Goal: Check status: Check status

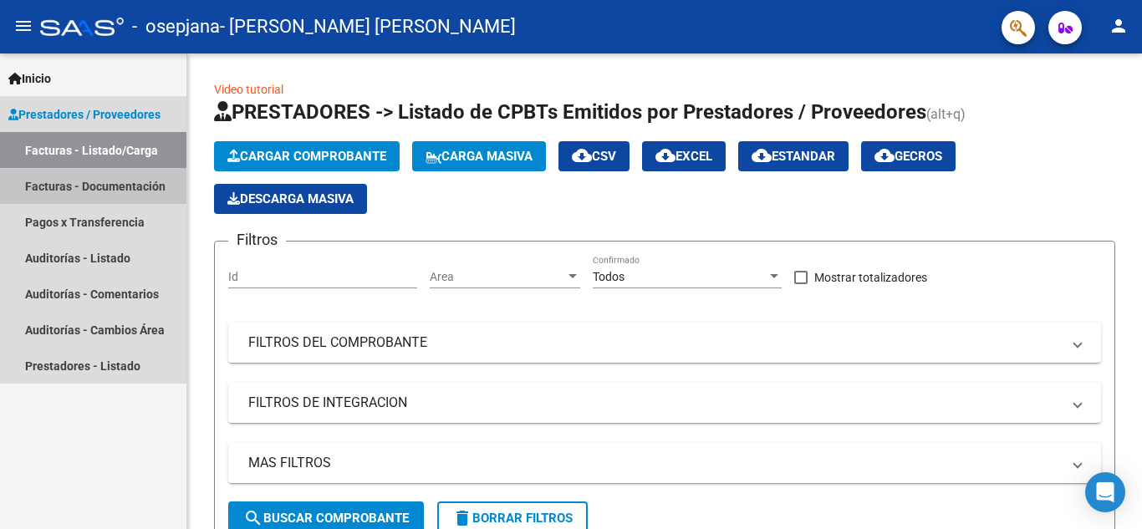
click at [105, 184] on link "Facturas - Documentación" at bounding box center [93, 186] width 186 height 36
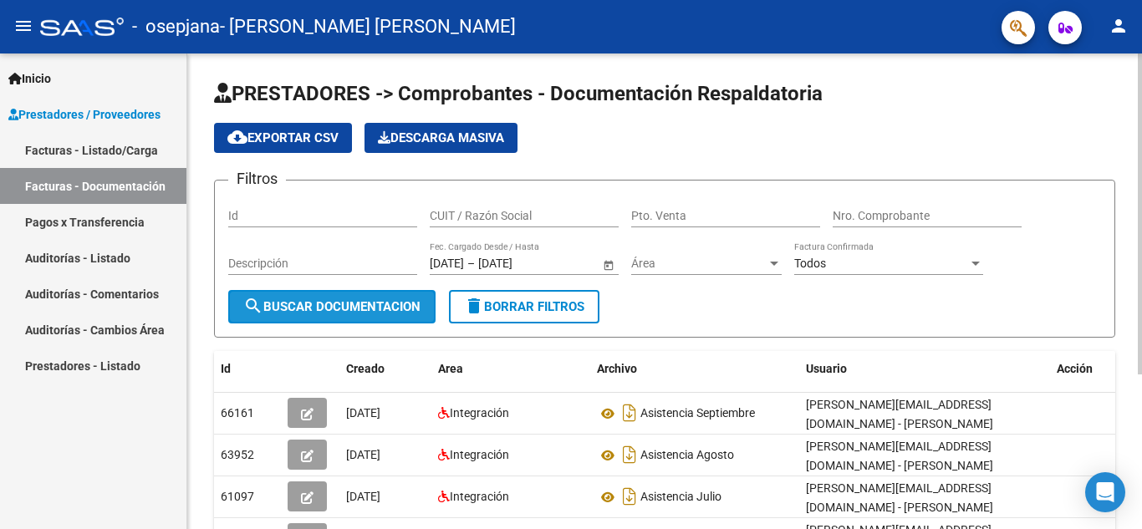
click at [349, 312] on span "search Buscar Documentacion" at bounding box center [331, 306] width 177 height 15
click at [607, 264] on span "Open calendar" at bounding box center [609, 264] width 40 height 40
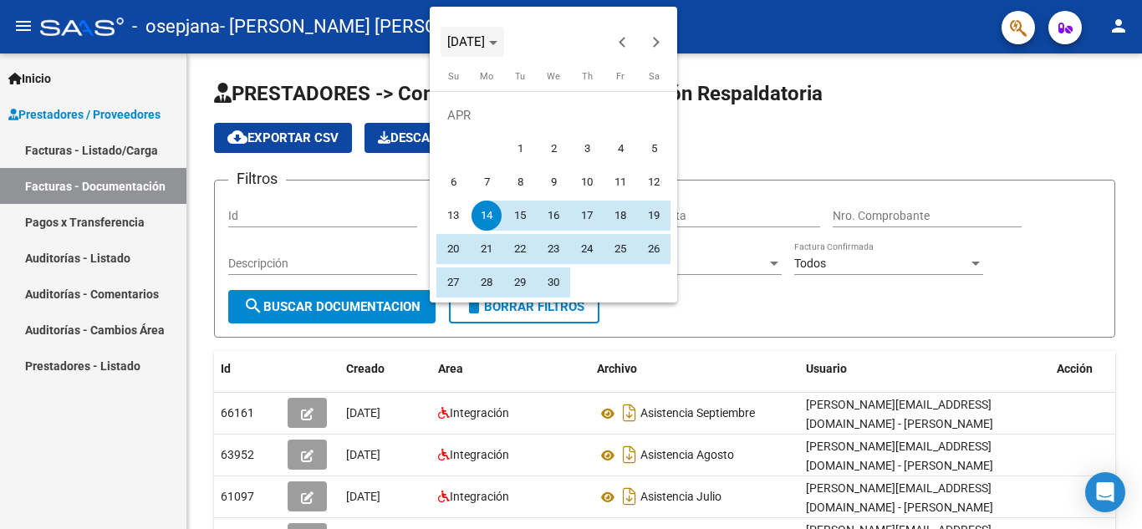
click at [497, 37] on span "[DATE]" at bounding box center [472, 42] width 50 height 12
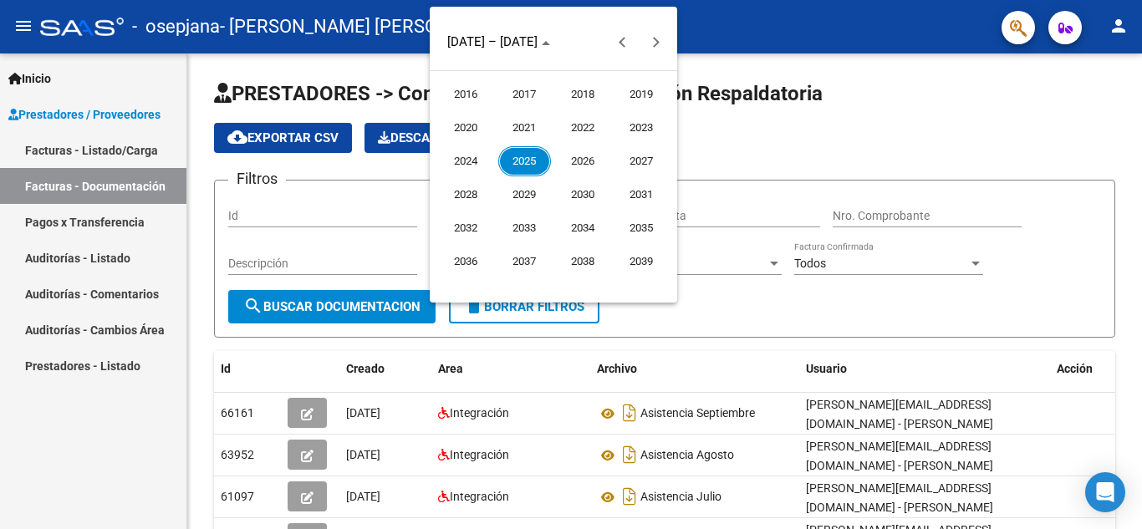
click at [643, 124] on span "2023" at bounding box center [641, 128] width 53 height 30
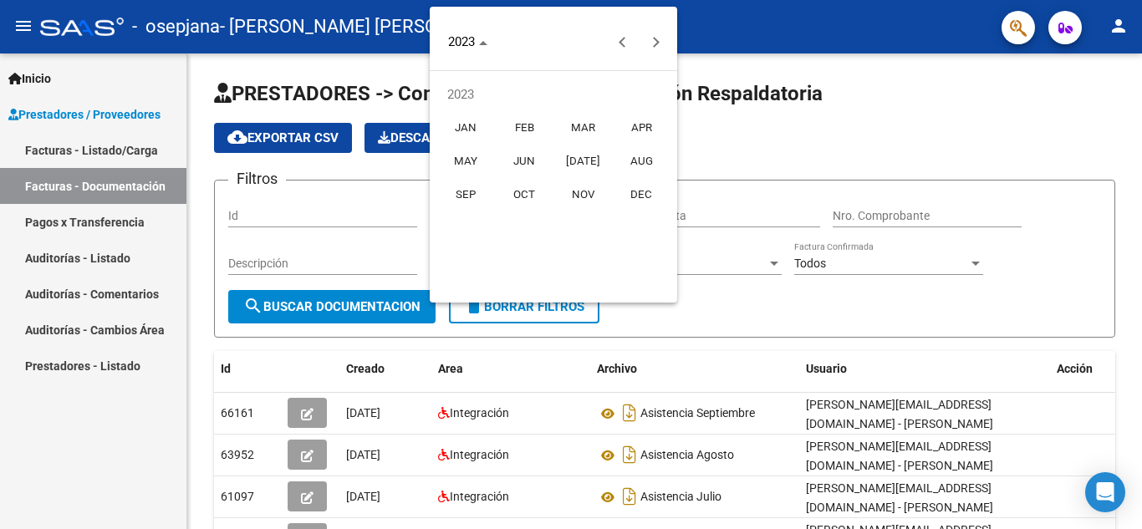
click at [575, 164] on span "[DATE]" at bounding box center [583, 161] width 53 height 30
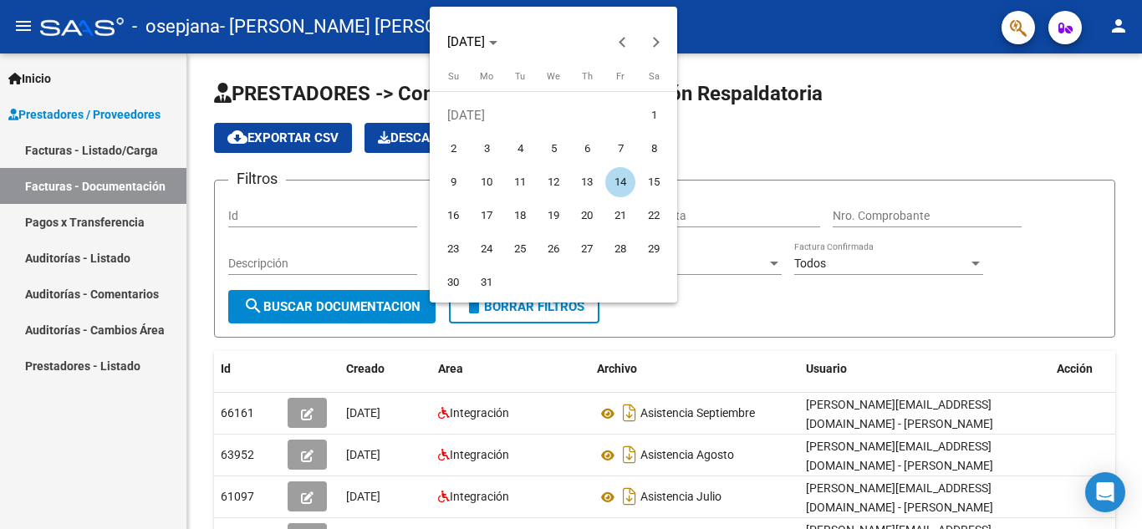
click at [643, 319] on div at bounding box center [571, 264] width 1142 height 529
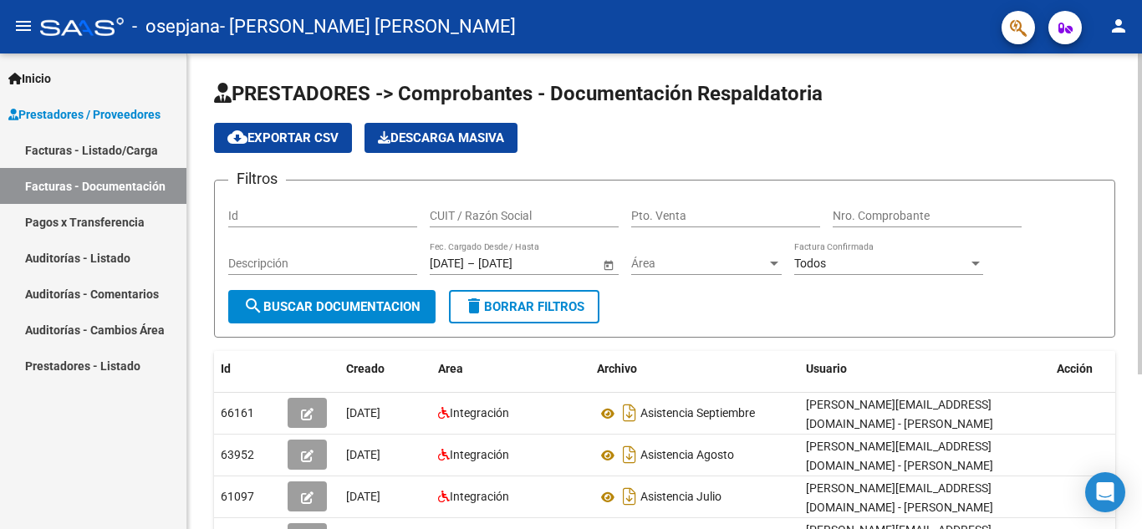
click at [603, 266] on span "Open calendar" at bounding box center [609, 264] width 40 height 40
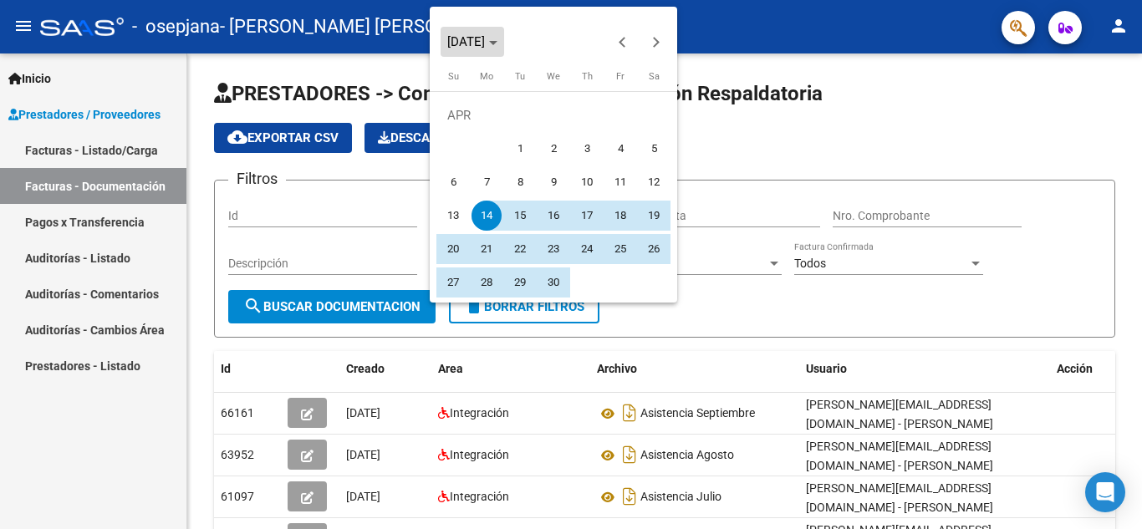
click at [497, 45] on span "[DATE]" at bounding box center [472, 42] width 50 height 12
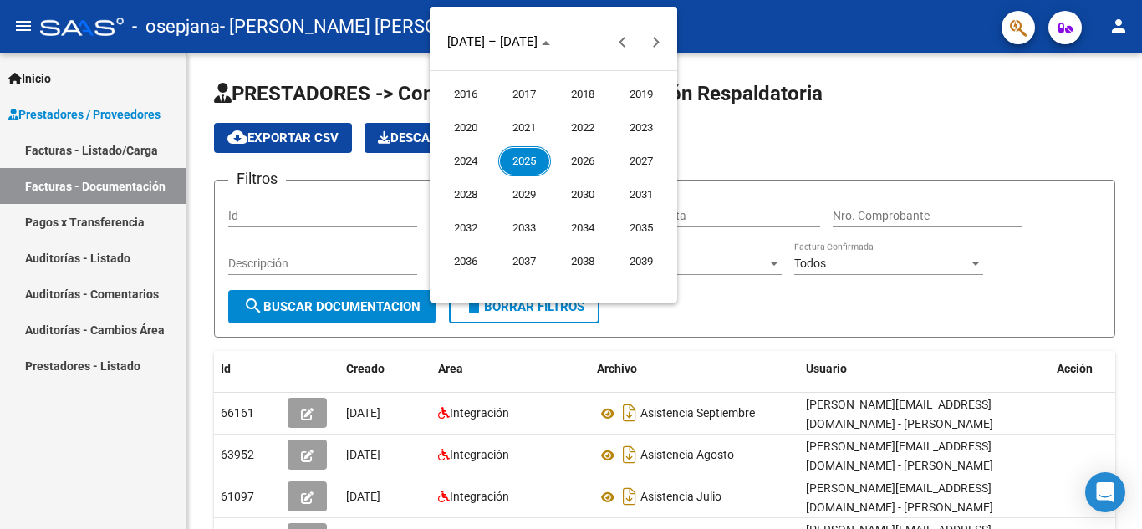
click at [638, 120] on span "2023" at bounding box center [641, 128] width 53 height 30
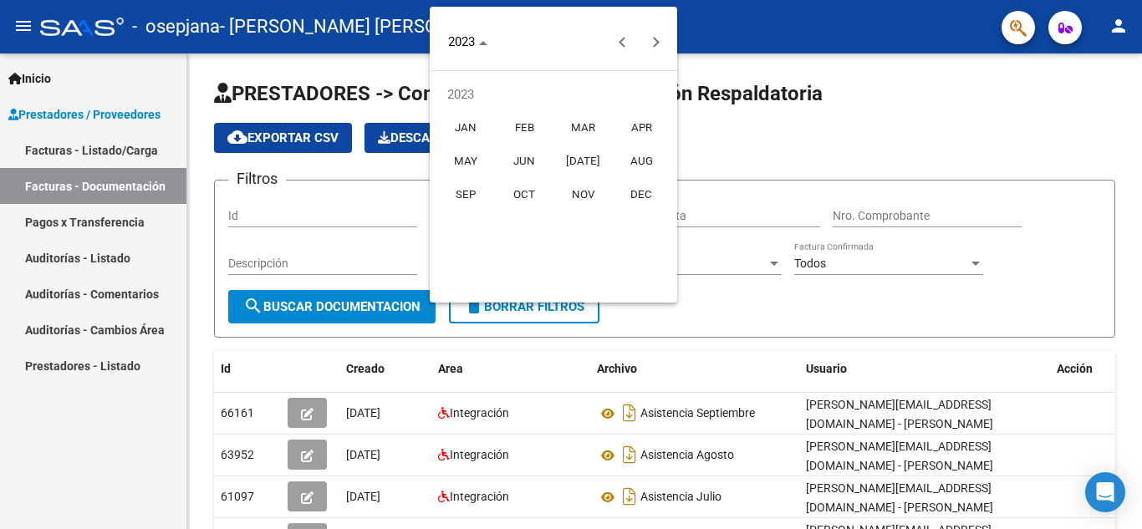
click at [578, 162] on span "[DATE]" at bounding box center [583, 161] width 53 height 30
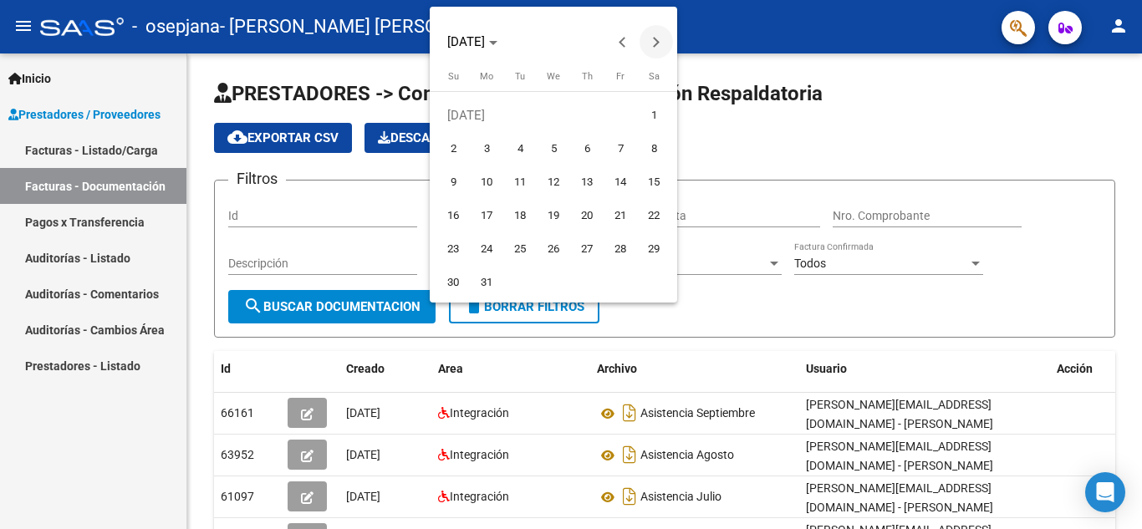
drag, startPoint x: 564, startPoint y: 35, endPoint x: 645, endPoint y: 44, distance: 80.8
click at [645, 44] on div "[DATE]" at bounding box center [553, 41] width 239 height 33
click at [700, 147] on div at bounding box center [571, 264] width 1142 height 529
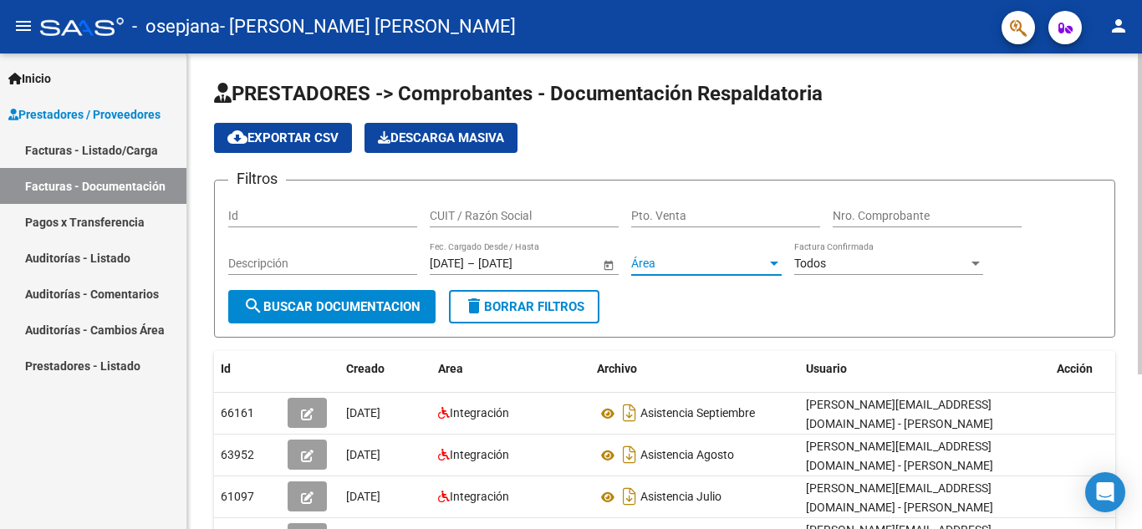
click at [746, 268] on span "Área" at bounding box center [698, 264] width 135 height 14
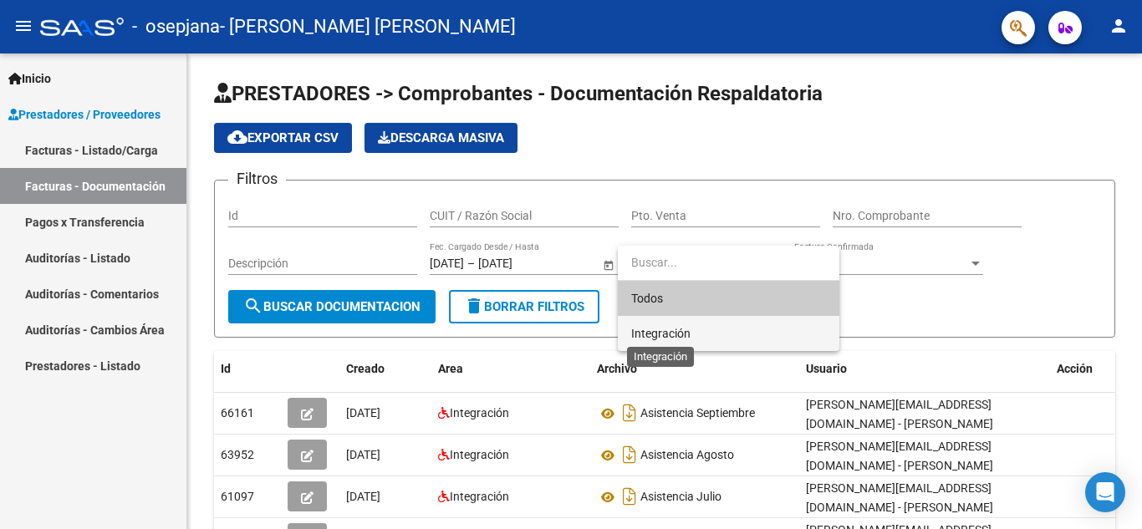
click at [688, 337] on span "Integración" at bounding box center [660, 333] width 59 height 13
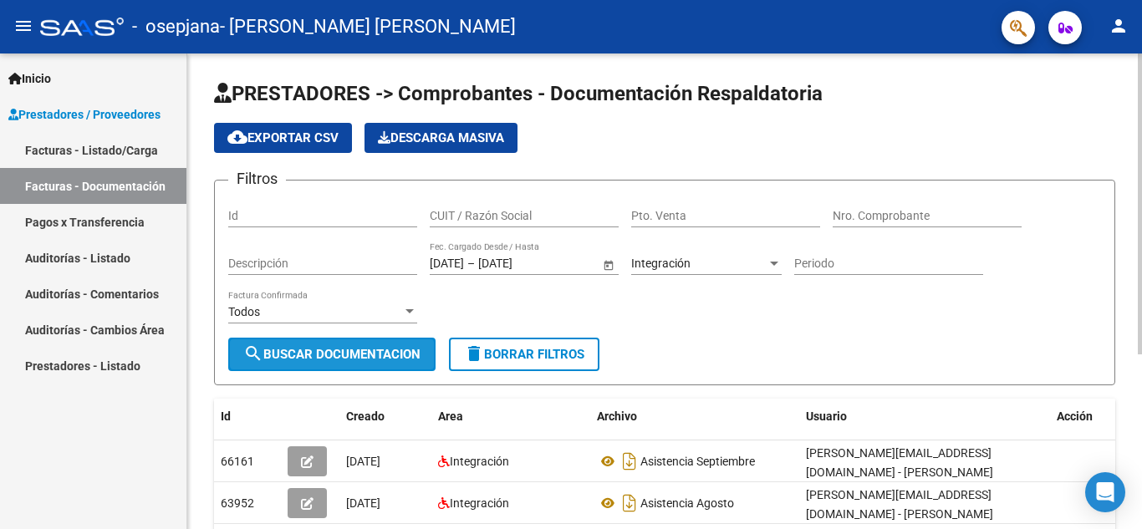
click at [366, 352] on span "search Buscar Documentacion" at bounding box center [331, 354] width 177 height 15
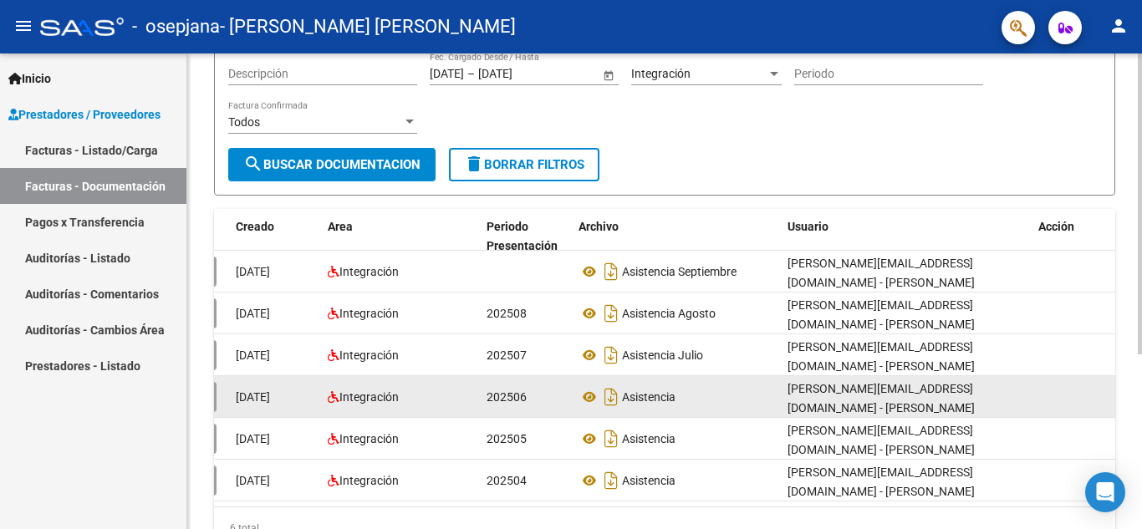
scroll to position [186, 0]
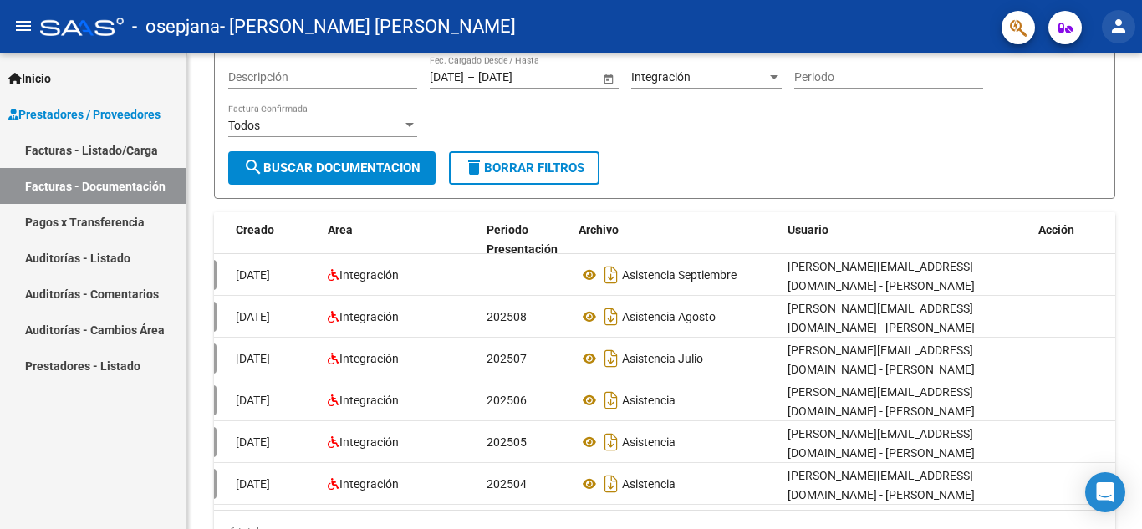
click at [1124, 26] on mat-icon "person" at bounding box center [1119, 26] width 20 height 20
click at [1067, 30] on div at bounding box center [571, 264] width 1142 height 529
click at [1067, 30] on icon "button" at bounding box center [1066, 28] width 14 height 13
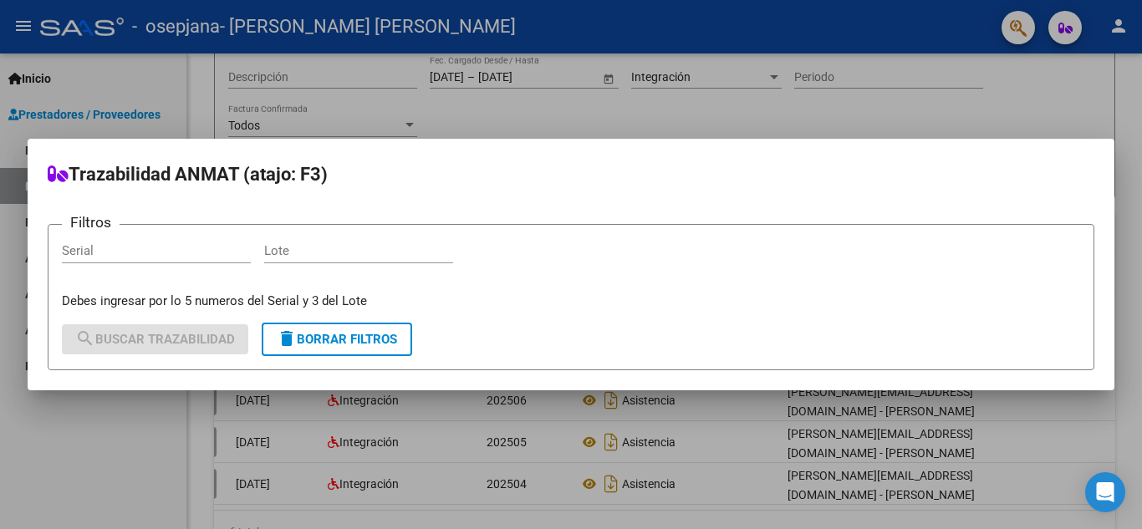
click at [931, 102] on div at bounding box center [571, 264] width 1142 height 529
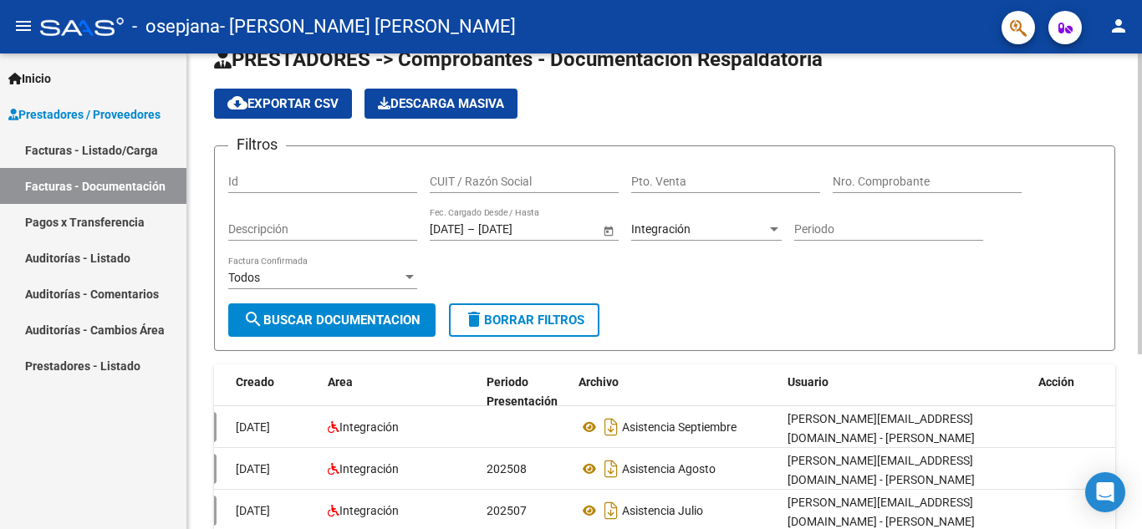
scroll to position [33, 0]
click at [605, 234] on span "Open calendar" at bounding box center [609, 231] width 40 height 40
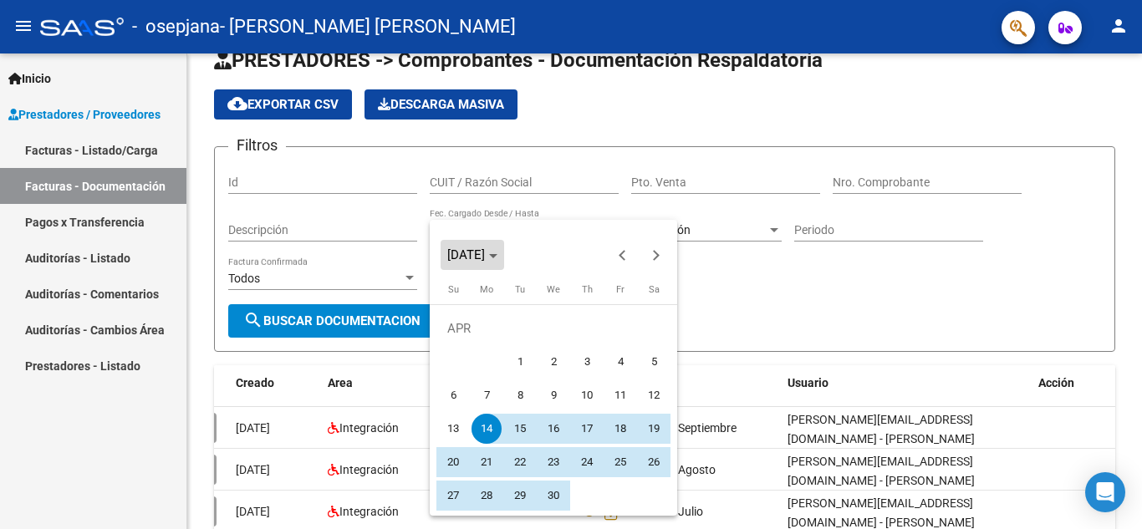
click at [497, 252] on span "[DATE]" at bounding box center [472, 255] width 50 height 12
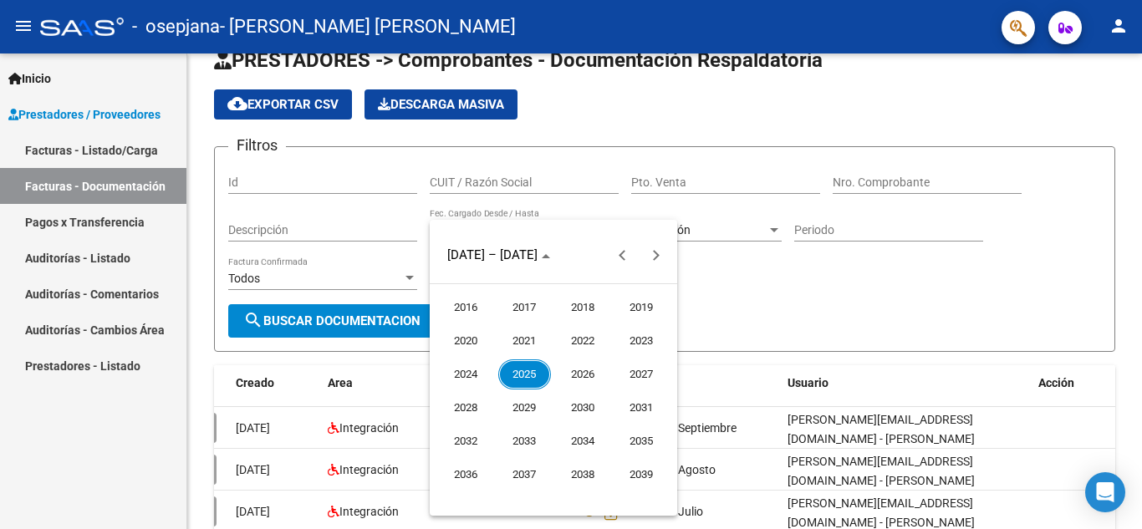
click at [633, 342] on span "2023" at bounding box center [641, 341] width 53 height 30
click at [739, 311] on div at bounding box center [571, 264] width 1142 height 529
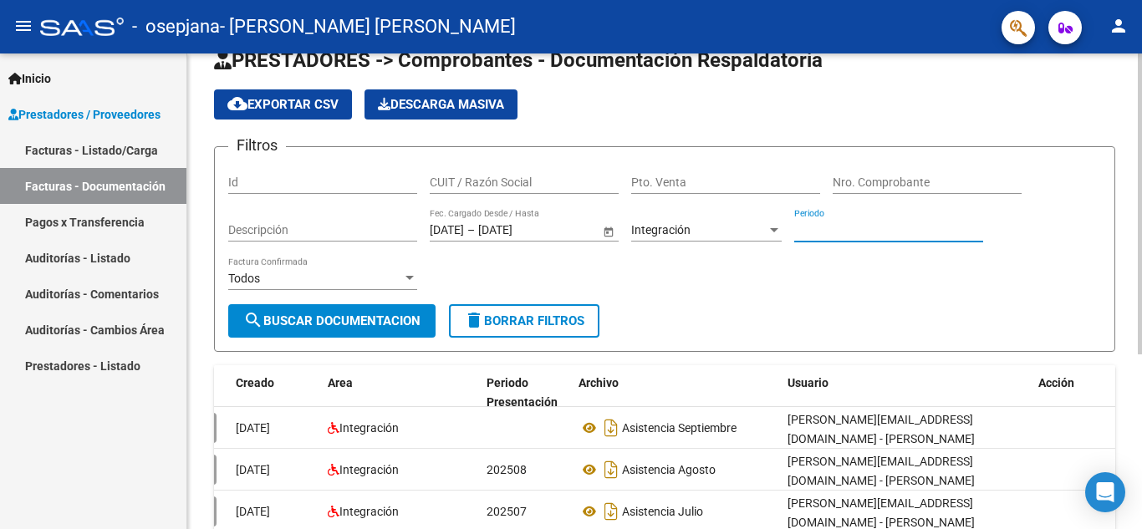
click at [815, 232] on input "Periodo" at bounding box center [888, 230] width 189 height 14
type input "2023"
click at [385, 315] on span "search Buscar Documentacion" at bounding box center [331, 321] width 177 height 15
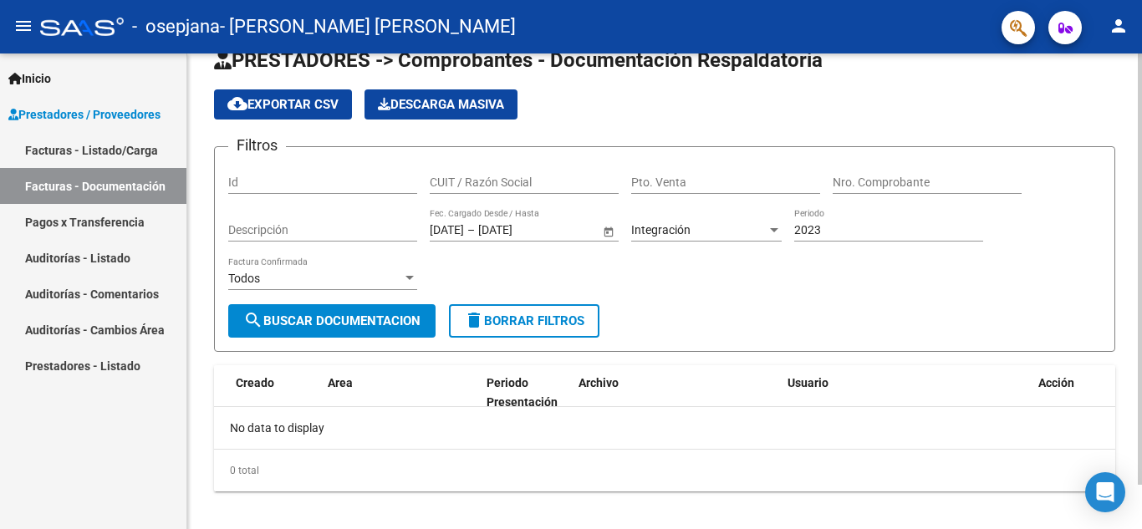
scroll to position [0, 0]
click at [756, 229] on div "Integración" at bounding box center [698, 230] width 135 height 14
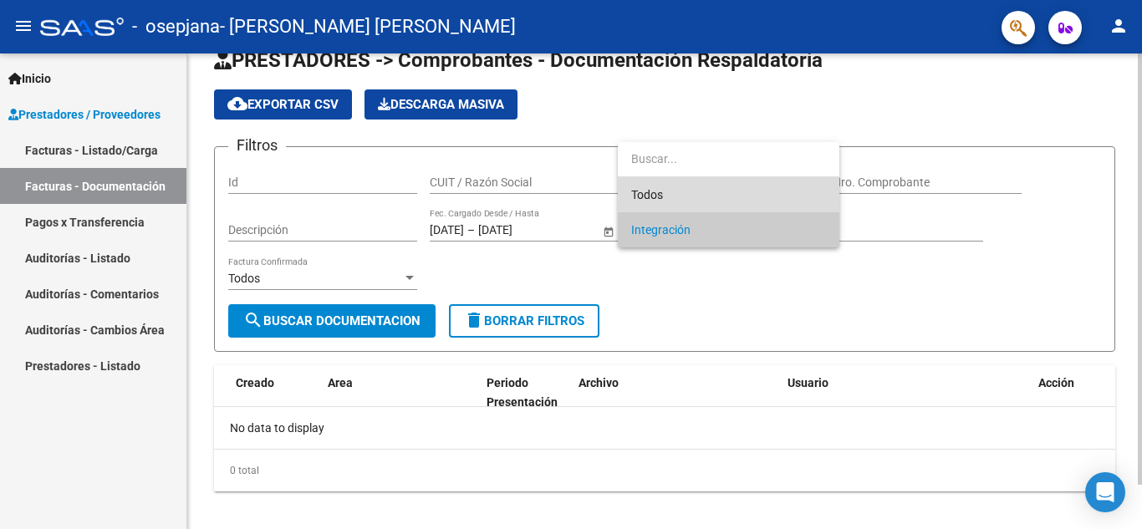
click at [696, 186] on span "Todos" at bounding box center [728, 194] width 195 height 35
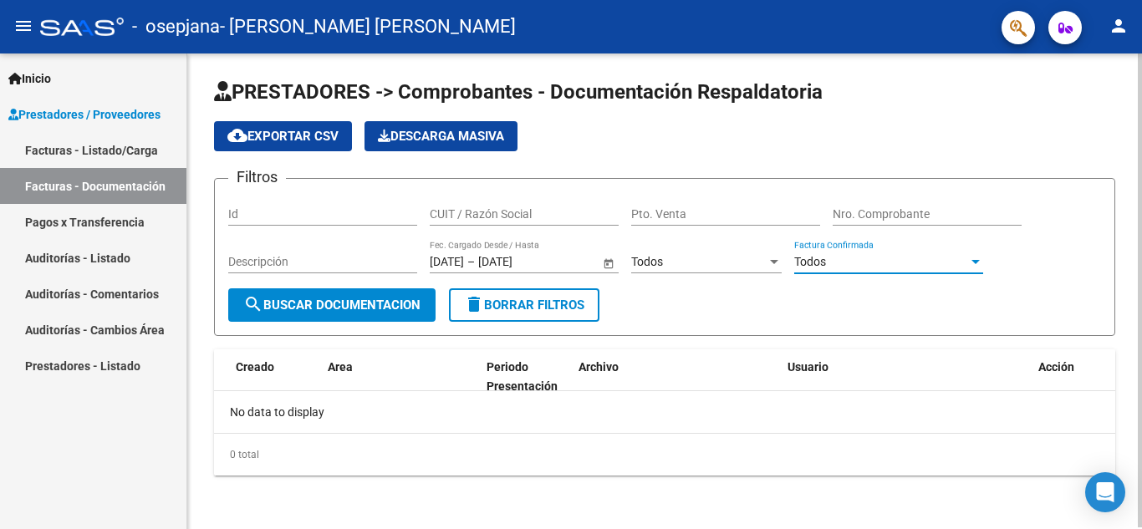
click at [885, 258] on div "Todos" at bounding box center [881, 262] width 174 height 14
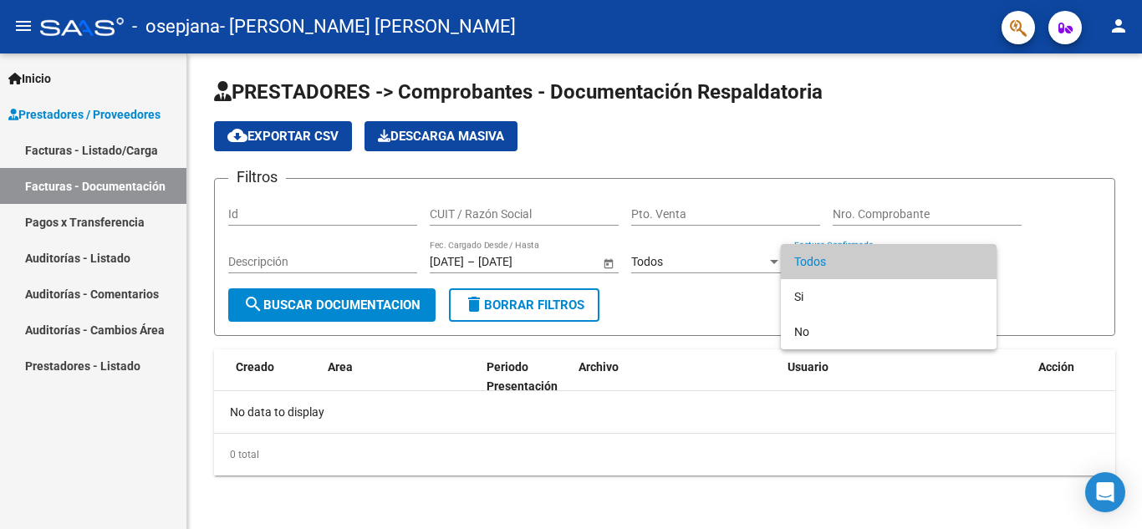
click at [723, 307] on div at bounding box center [571, 264] width 1142 height 529
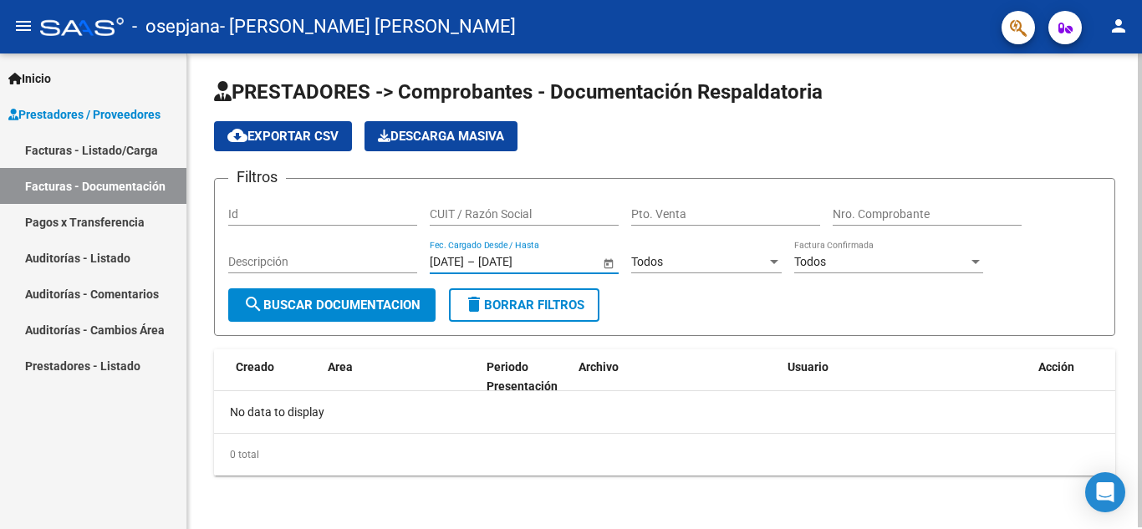
click at [550, 262] on input "[DATE]" at bounding box center [519, 262] width 82 height 14
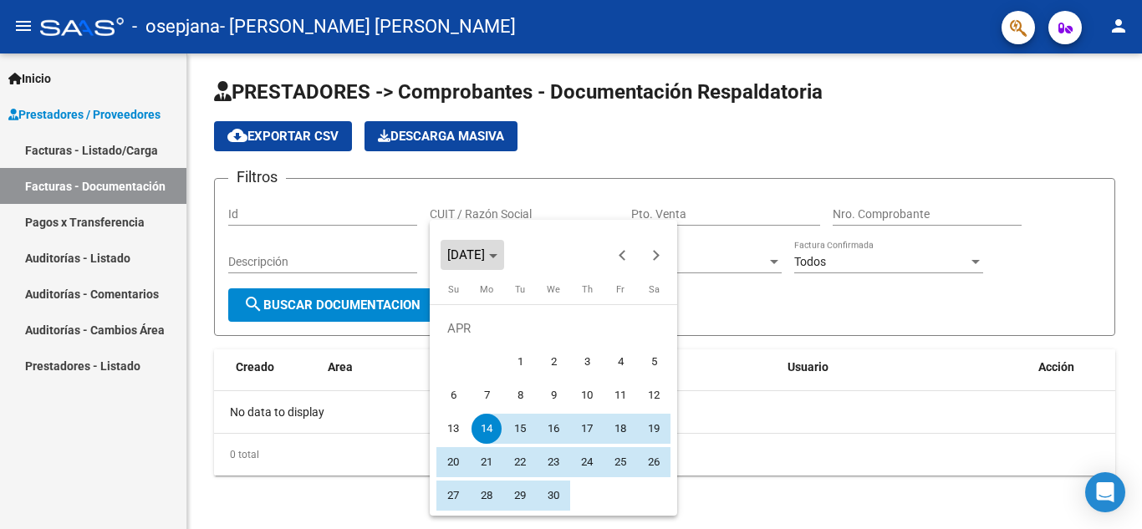
click at [497, 258] on span "[DATE]" at bounding box center [472, 255] width 50 height 12
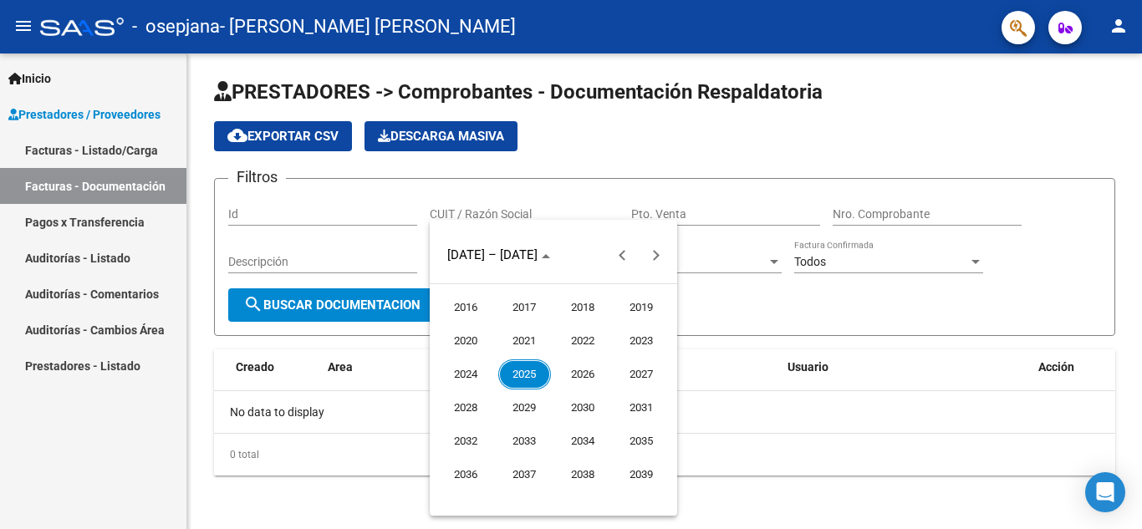
click at [640, 339] on span "2023" at bounding box center [641, 341] width 53 height 30
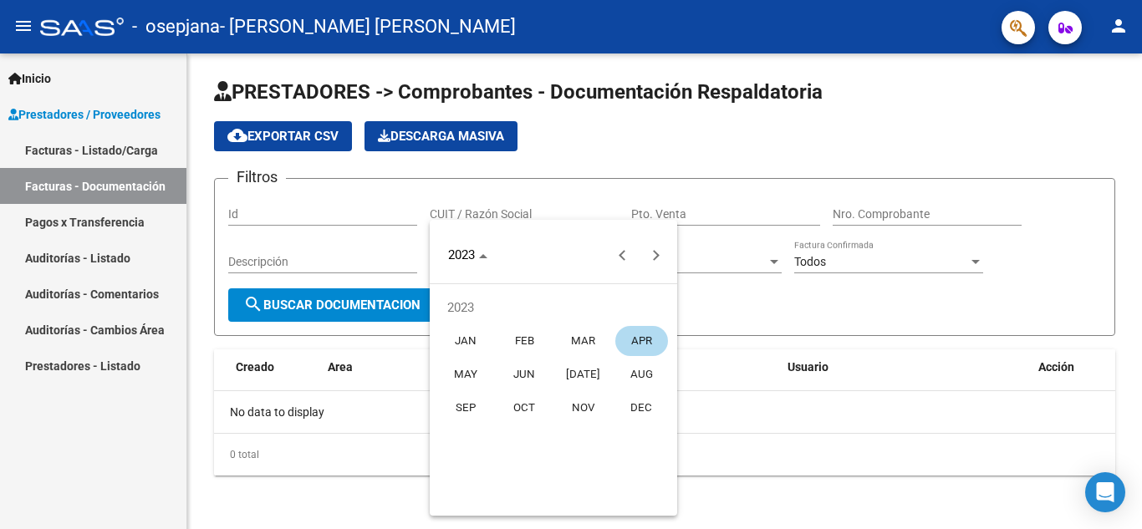
click at [527, 377] on span "JUN" at bounding box center [524, 375] width 53 height 30
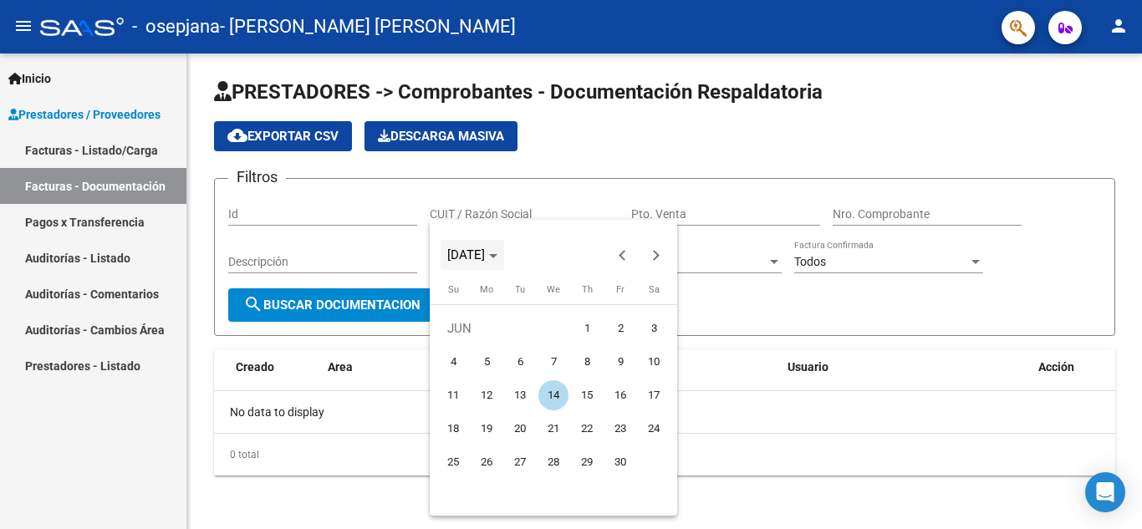
click at [497, 256] on polygon "Choose month and year" at bounding box center [493, 256] width 8 height 4
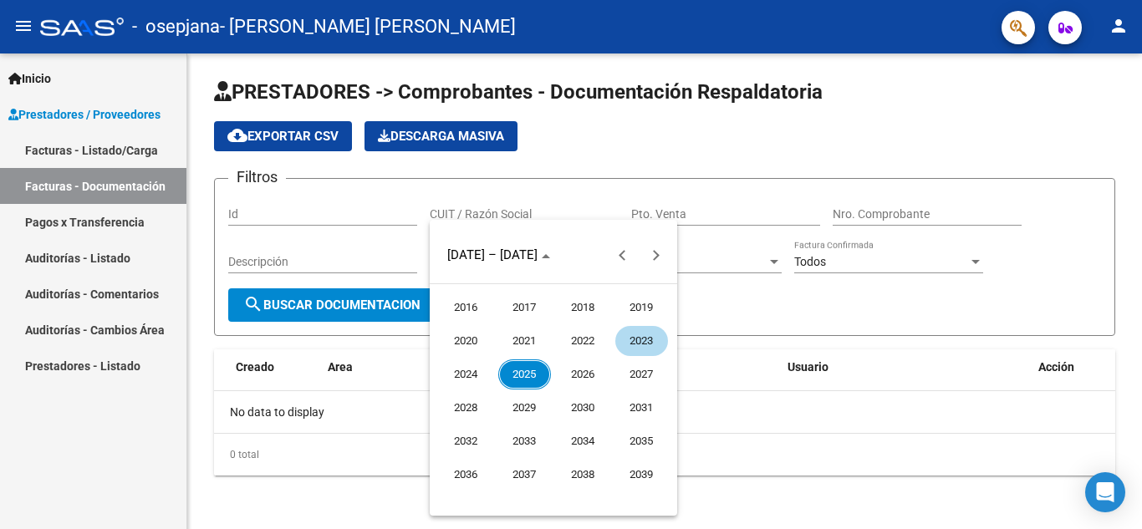
click at [645, 334] on span "2023" at bounding box center [641, 341] width 53 height 30
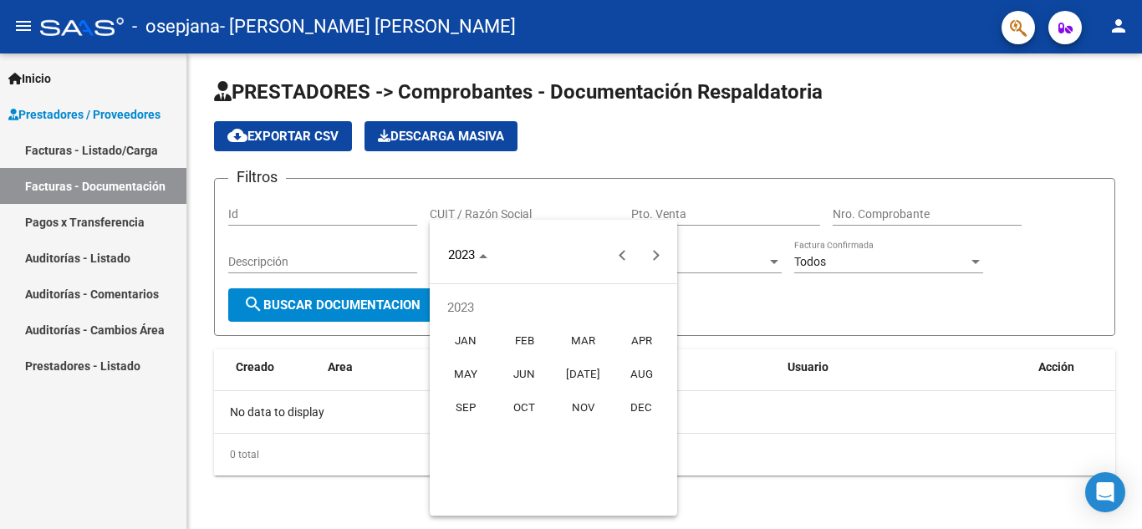
click at [577, 377] on span "[DATE]" at bounding box center [583, 375] width 53 height 30
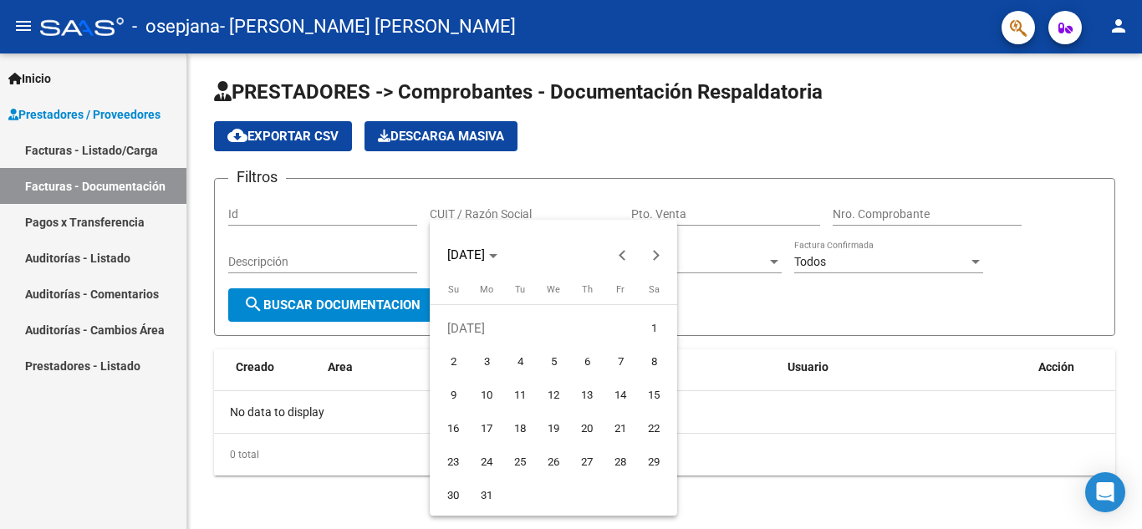
click at [729, 298] on div at bounding box center [571, 264] width 1142 height 529
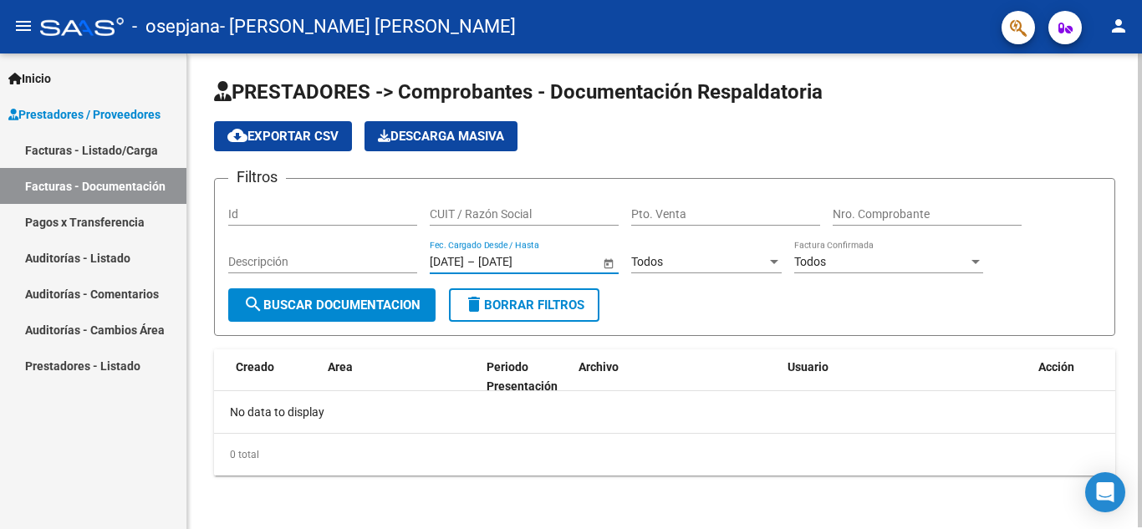
click at [560, 258] on input "[DATE]" at bounding box center [519, 262] width 82 height 14
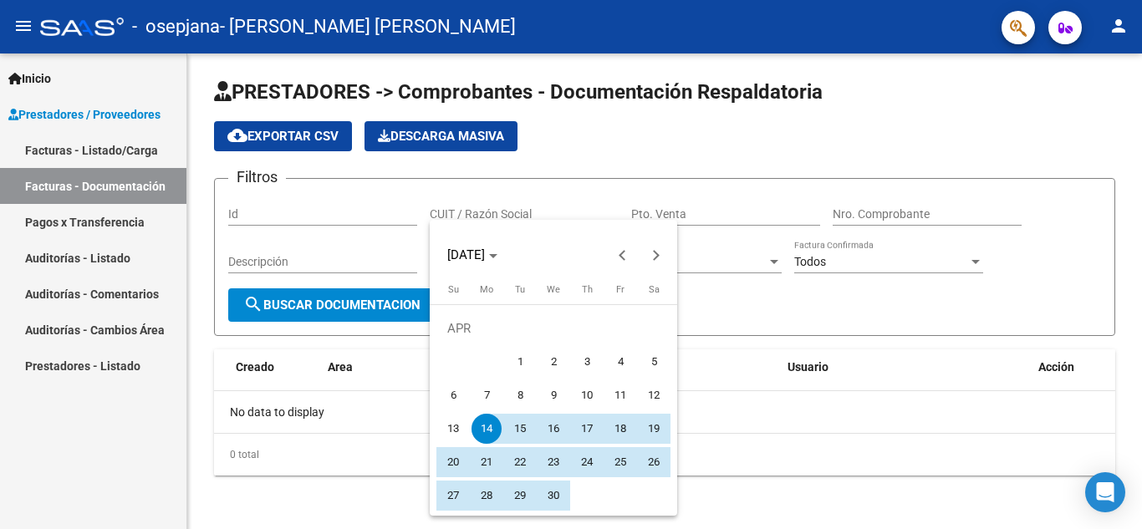
click at [681, 339] on div at bounding box center [571, 264] width 1142 height 529
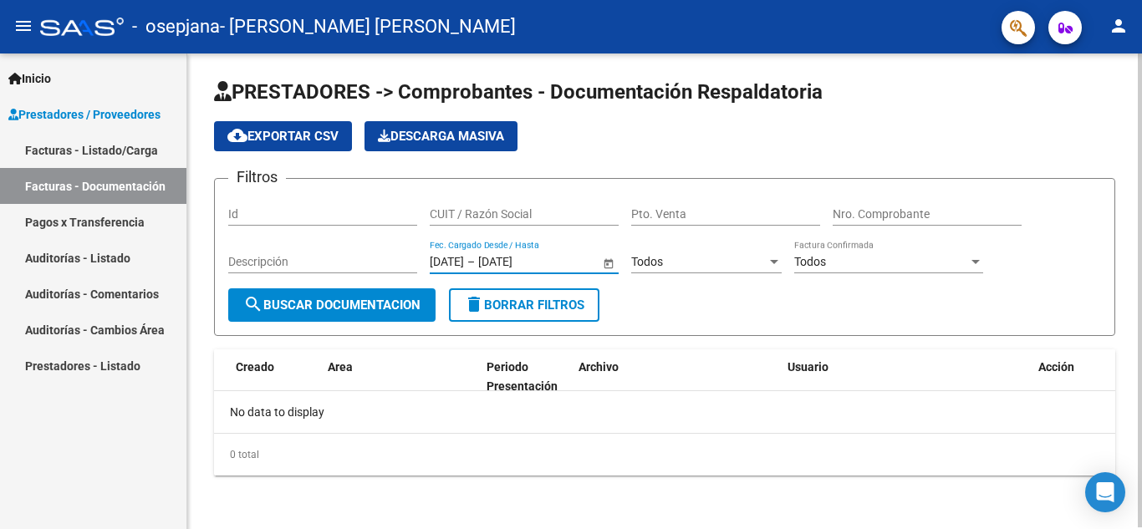
click at [464, 262] on input "[DATE]" at bounding box center [447, 262] width 34 height 14
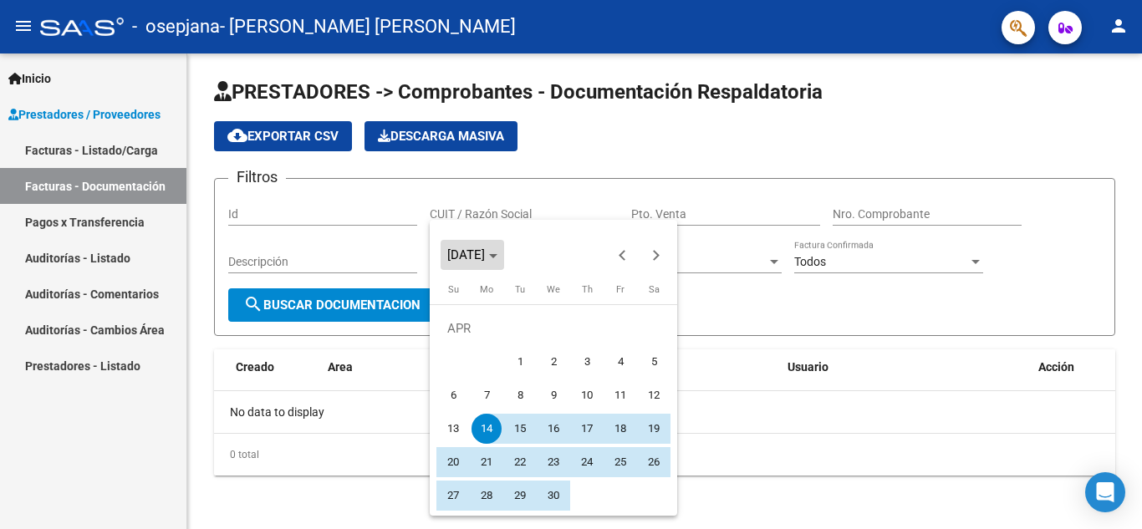
click at [497, 258] on span "[DATE]" at bounding box center [472, 255] width 50 height 12
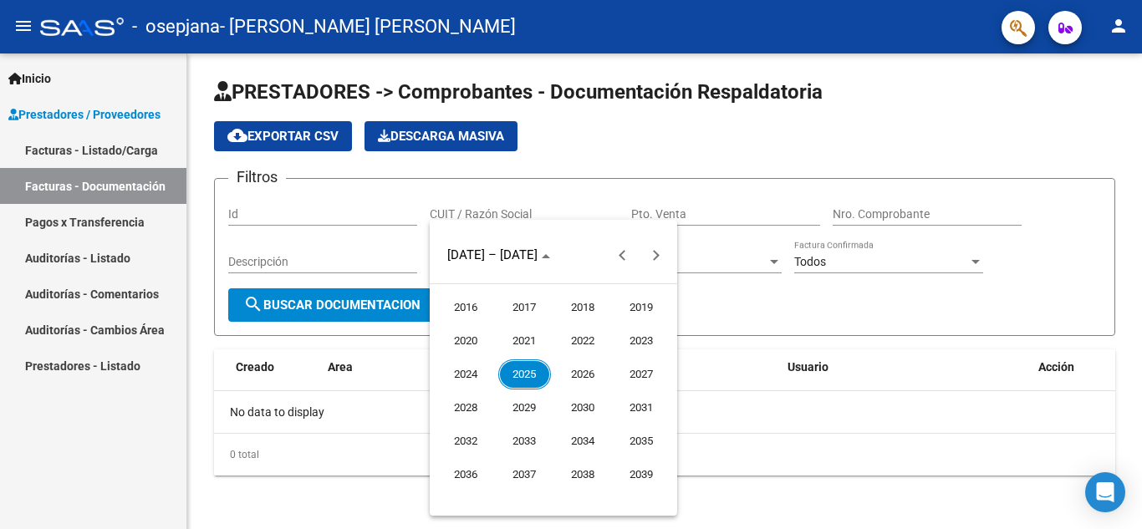
click at [637, 338] on span "2023" at bounding box center [641, 341] width 53 height 30
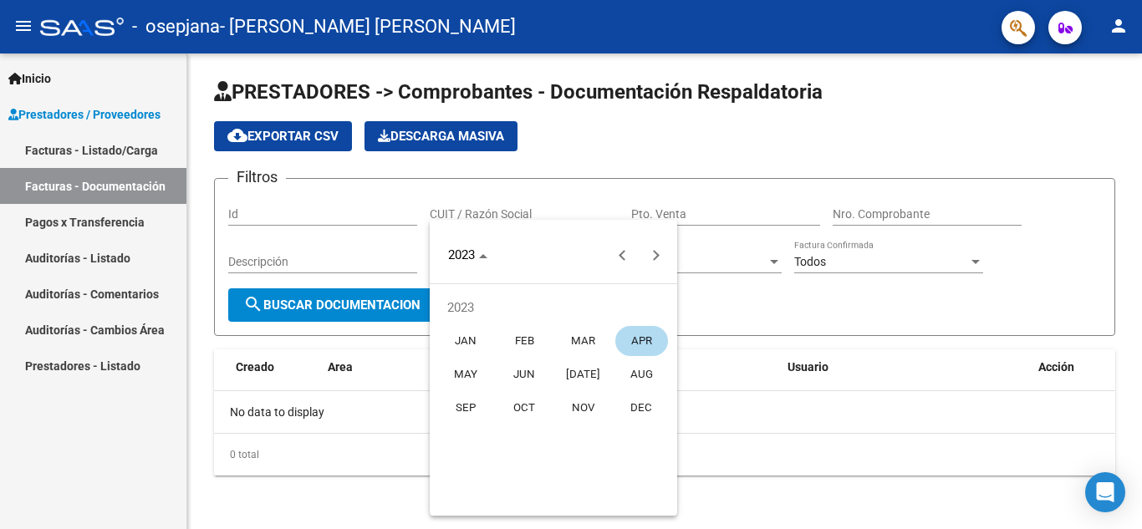
click at [584, 370] on span "[DATE]" at bounding box center [583, 375] width 53 height 30
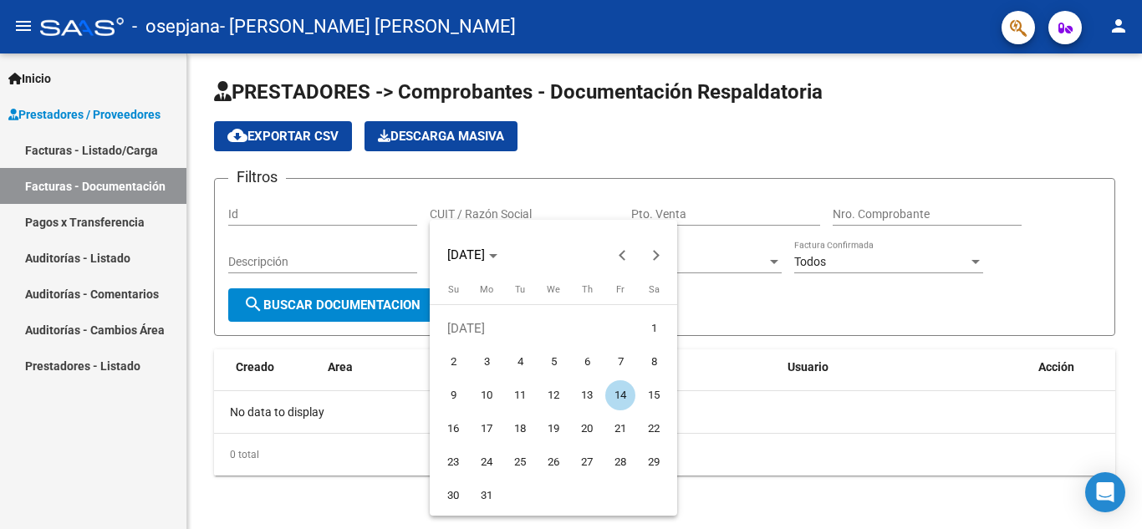
click at [708, 401] on div at bounding box center [571, 264] width 1142 height 529
